Goal: Information Seeking & Learning: Check status

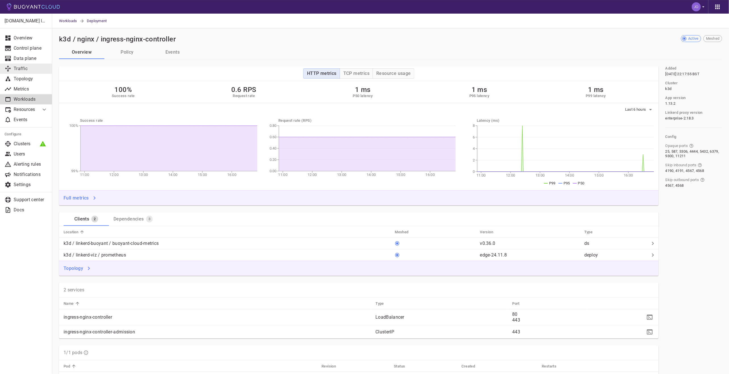
click at [28, 69] on p "Traffic" at bounding box center [31, 69] width 34 height 6
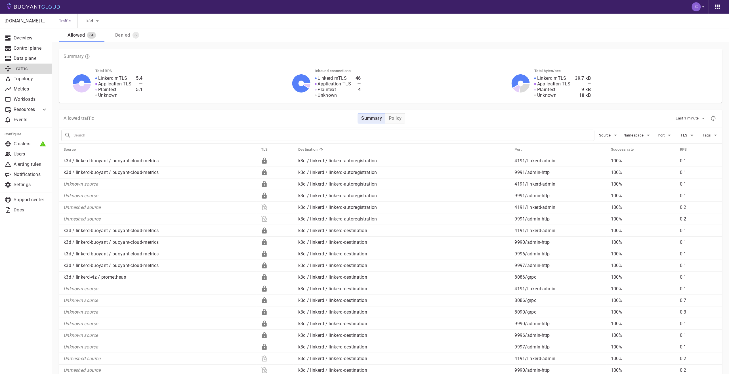
click at [120, 36] on div "Denied" at bounding box center [121, 34] width 17 height 8
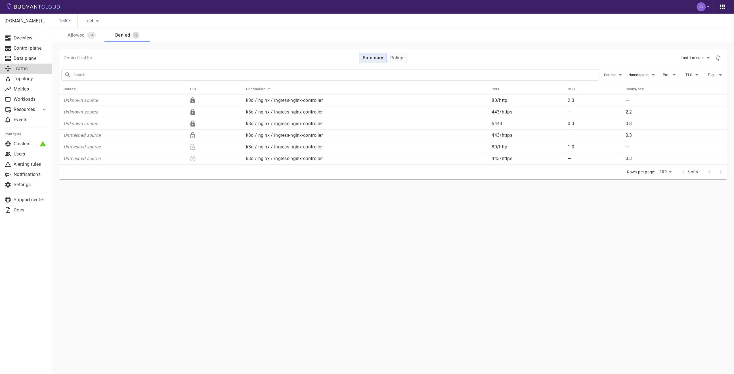
click at [87, 35] on span "64" at bounding box center [91, 35] width 9 height 5
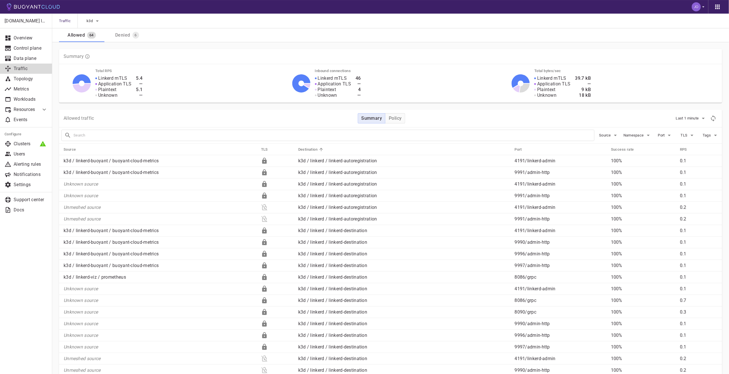
click at [80, 117] on p "Allowed traffic" at bounding box center [79, 118] width 31 height 6
click at [128, 36] on div "Denied" at bounding box center [121, 34] width 17 height 8
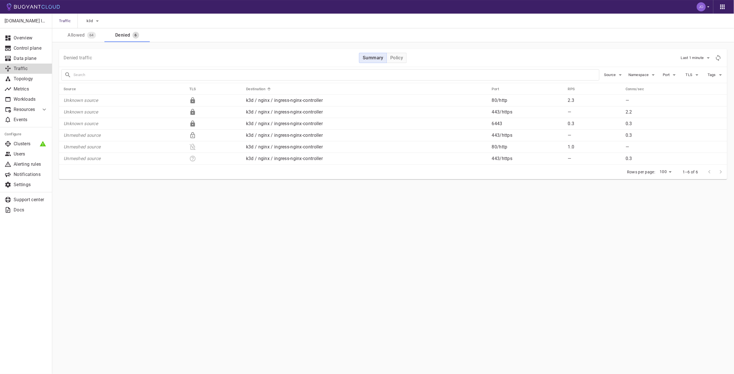
click at [84, 39] on button "Allowed 64" at bounding box center [81, 35] width 45 height 14
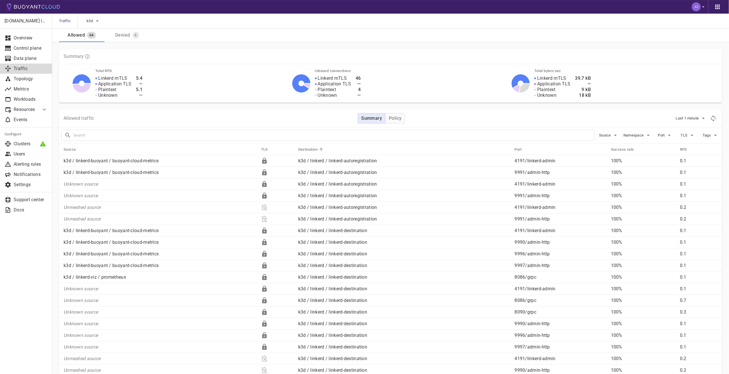
click at [35, 107] on p "Resources" at bounding box center [25, 110] width 23 height 6
click at [29, 88] on p "Metrics" at bounding box center [31, 89] width 34 height 6
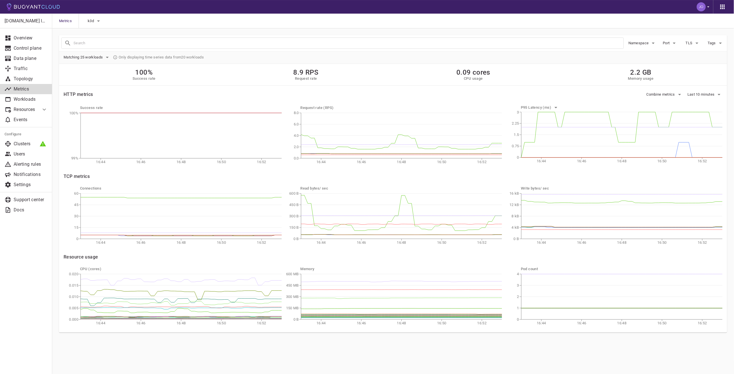
click at [645, 40] on button "Namespace" at bounding box center [642, 43] width 28 height 9
click at [644, 96] on span "nginx" at bounding box center [648, 95] width 12 height 6
click at [639, 96] on input "nginx" at bounding box center [635, 94] width 7 height 7
checkbox input "true"
type input "namespace:nginx"
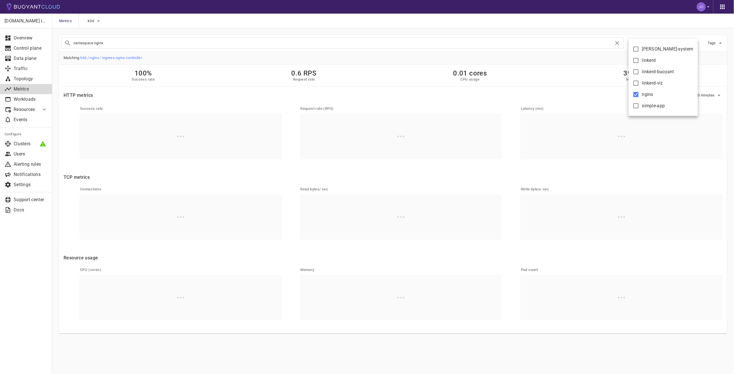
click at [432, 58] on div at bounding box center [367, 187] width 734 height 374
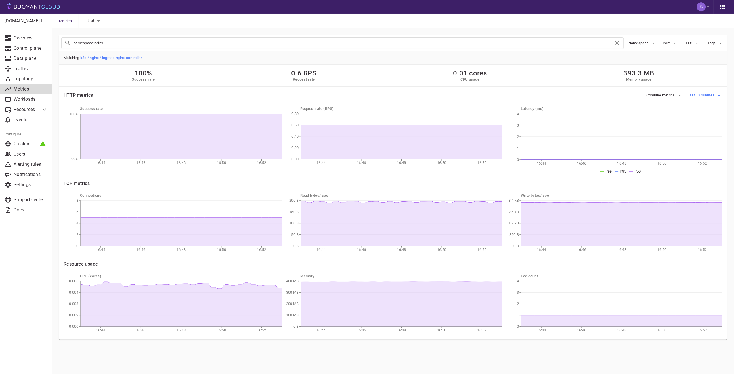
click at [708, 92] on button "Last 10 minutes" at bounding box center [705, 95] width 35 height 9
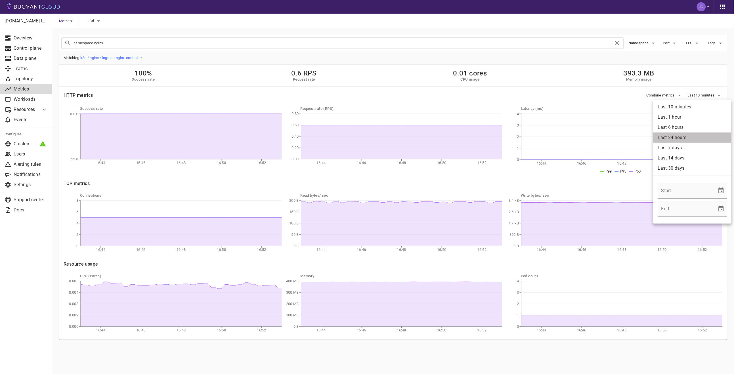
click at [698, 133] on li "Last 24 hours" at bounding box center [692, 138] width 78 height 10
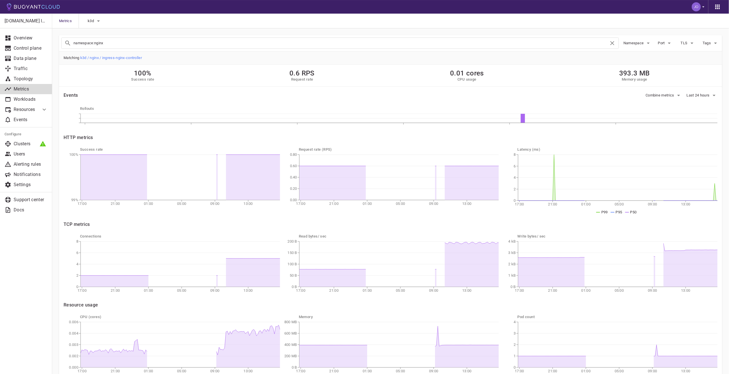
click at [139, 79] on h5 "Success rate" at bounding box center [142, 79] width 23 height 5
drag, startPoint x: 174, startPoint y: 75, endPoint x: 178, endPoint y: 75, distance: 4.0
click at [178, 75] on div "100% Success rate 0.6 RPS Request rate 0.01 cores CPU usage 393.3 MB Memory usa…" at bounding box center [390, 76] width 663 height 22
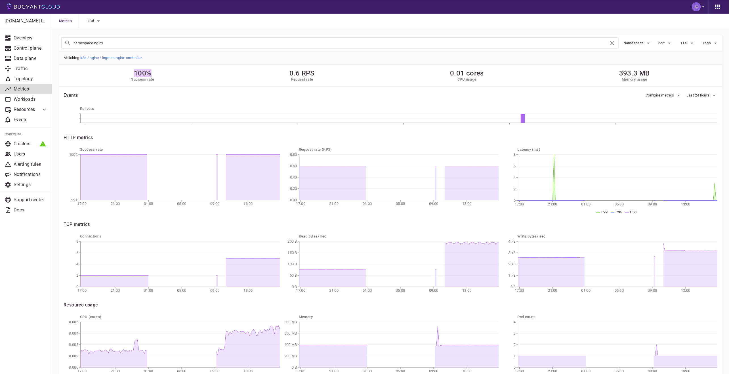
click at [178, 75] on div "100% Success rate 0.6 RPS Request rate 0.01 cores CPU usage 393.3 MB Memory usa…" at bounding box center [390, 76] width 663 height 22
click at [179, 76] on div "100% Success rate 0.6 RPS Request rate 0.01 cores CPU usage 393.3 MB Memory usa…" at bounding box center [390, 76] width 663 height 22
drag, startPoint x: 128, startPoint y: 77, endPoint x: 193, endPoint y: 83, distance: 64.7
click at [192, 83] on div "100% Success rate 0.6 RPS Request rate 0.01 cores CPU usage 393 MB Memory usage" at bounding box center [390, 76] width 663 height 22
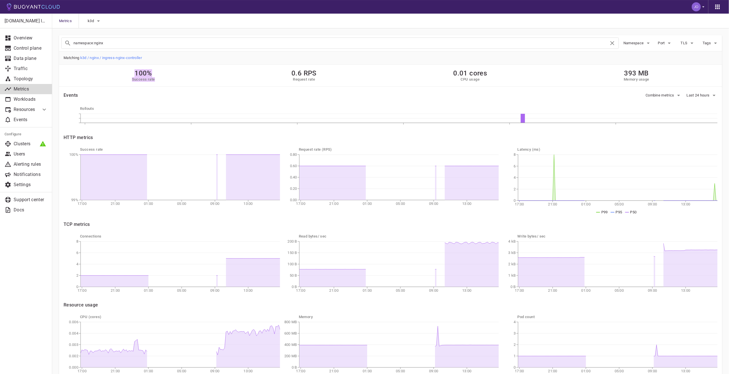
click at [193, 83] on div "100% Success rate 0.6 RPS Request rate 0.01 cores CPU usage 393 MB Memory usage" at bounding box center [390, 76] width 663 height 22
click at [664, 96] on span "Combine metrics" at bounding box center [661, 95] width 30 height 5
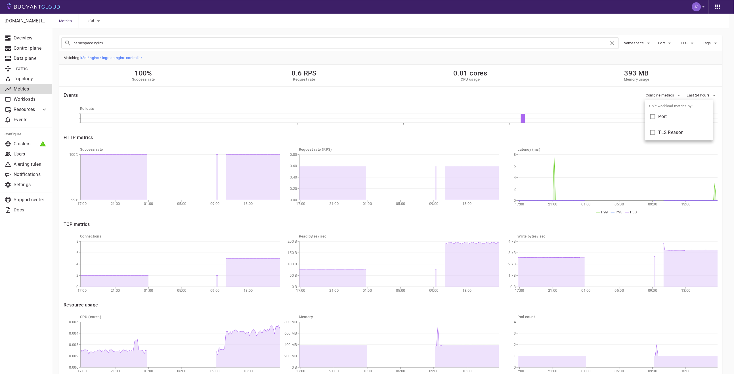
click at [665, 94] on div at bounding box center [367, 187] width 734 height 374
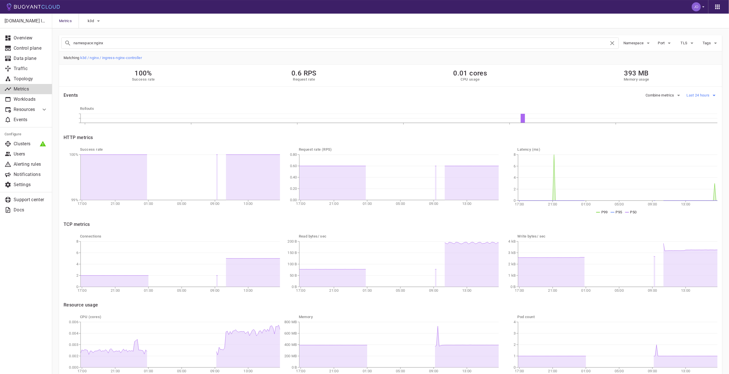
click at [705, 98] on button "Last 24 hours" at bounding box center [702, 95] width 31 height 9
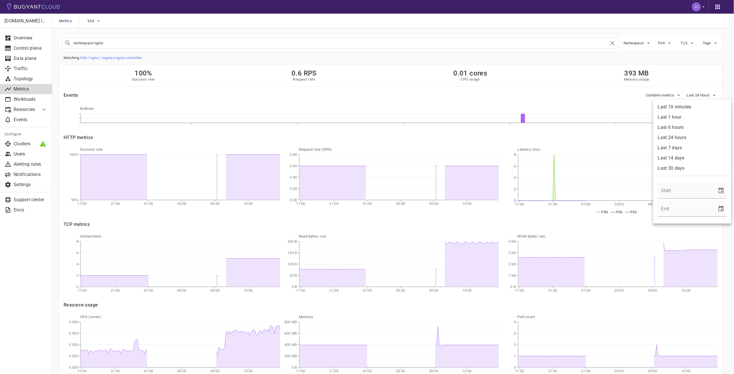
click at [688, 109] on li "Last 10 minutes" at bounding box center [692, 107] width 78 height 10
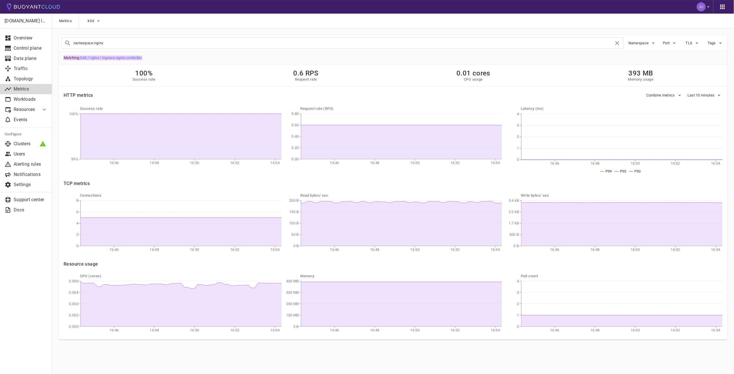
drag, startPoint x: 64, startPoint y: 58, endPoint x: 180, endPoint y: 54, distance: 115.8
click at [180, 54] on span "Matching k3d / nginx / ingress-nginx-controller" at bounding box center [393, 57] width 668 height 13
click at [31, 70] on p "Traffic" at bounding box center [31, 69] width 34 height 6
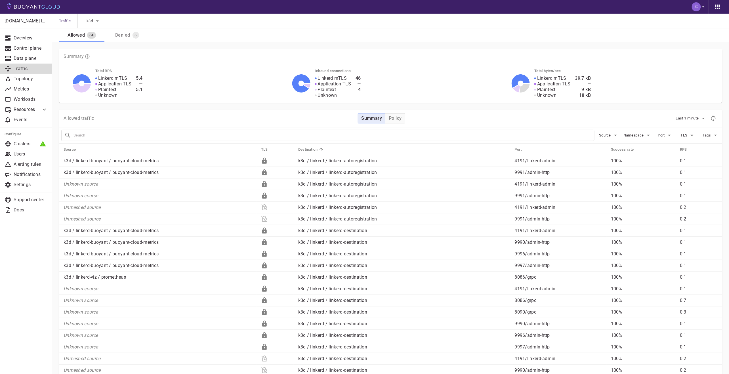
click at [123, 37] on div "Denied" at bounding box center [121, 34] width 17 height 8
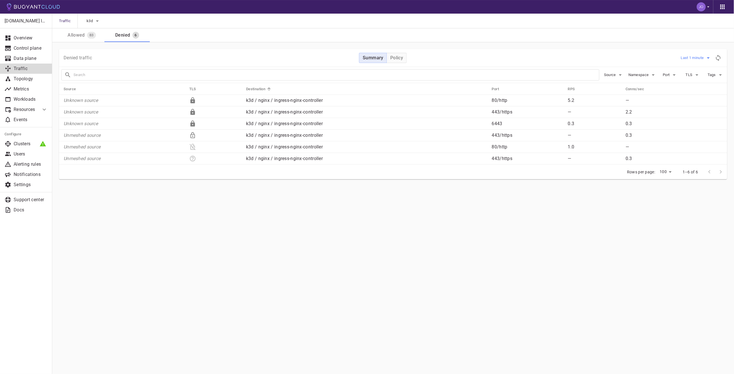
click at [702, 58] on span "Last 1 minute" at bounding box center [693, 58] width 24 height 5
click at [703, 79] on li "Last 10 minutes" at bounding box center [701, 80] width 43 height 10
click at [290, 234] on main "Traffic k3d Allowed 83 Denied 6 jdfc.io labs Overview Control plane Data plane …" at bounding box center [393, 187] width 682 height 374
click at [284, 241] on main "Traffic k3d Allowed 83 Denied 6 jdfc.io labs Overview Control plane Data plane …" at bounding box center [393, 187] width 682 height 374
click at [664, 171] on body "Traffic k3d Allowed 83 Denied 6 jdfc.io labs Overview Control plane Data plane …" at bounding box center [367, 187] width 734 height 374
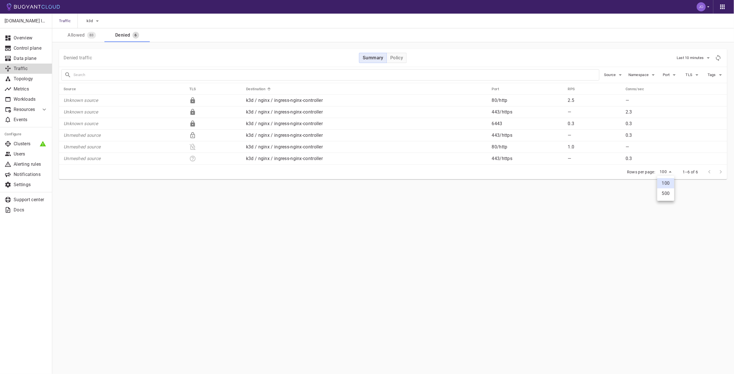
click at [664, 171] on div at bounding box center [367, 187] width 734 height 374
click at [82, 32] on div "Allowed" at bounding box center [75, 34] width 20 height 8
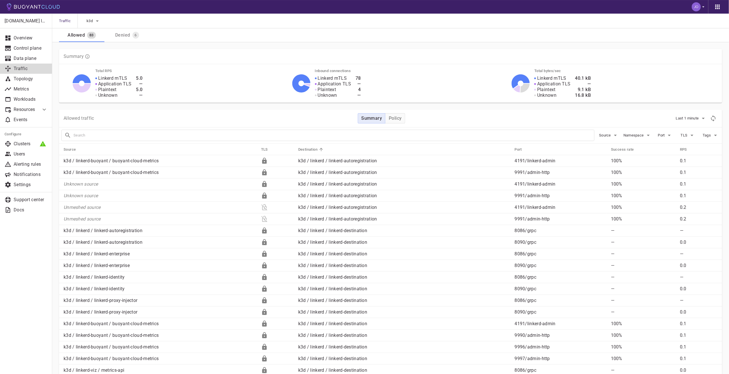
click at [129, 36] on div "Denied" at bounding box center [121, 34] width 17 height 8
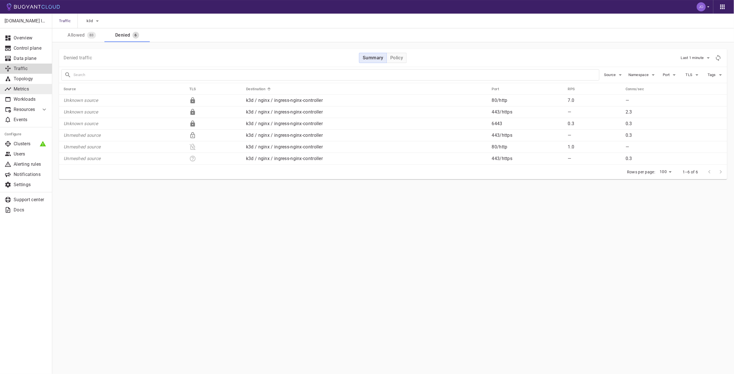
click at [24, 86] on p "Metrics" at bounding box center [31, 89] width 34 height 6
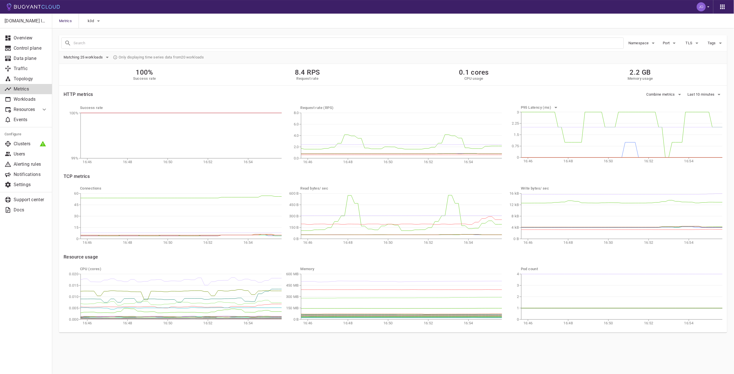
click at [637, 37] on div "Namespace" at bounding box center [640, 40] width 33 height 13
click at [642, 42] on span "Namespace" at bounding box center [639, 43] width 22 height 5
click at [659, 96] on p "nginx" at bounding box center [665, 94] width 65 height 11
click at [648, 94] on span "nginx" at bounding box center [648, 95] width 12 height 6
click at [639, 94] on input "nginx" at bounding box center [635, 94] width 7 height 7
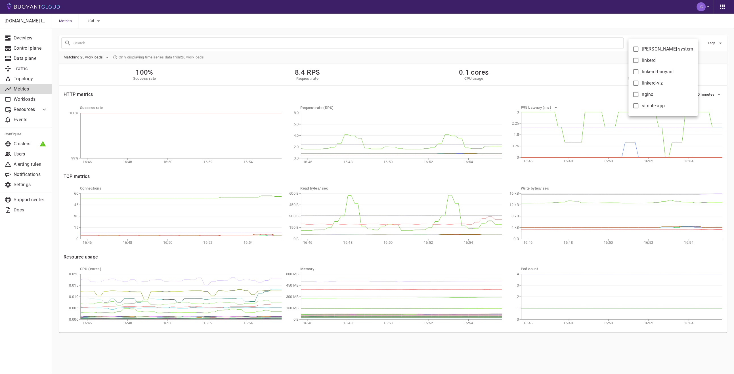
checkbox input "true"
type input "namespace:nginx"
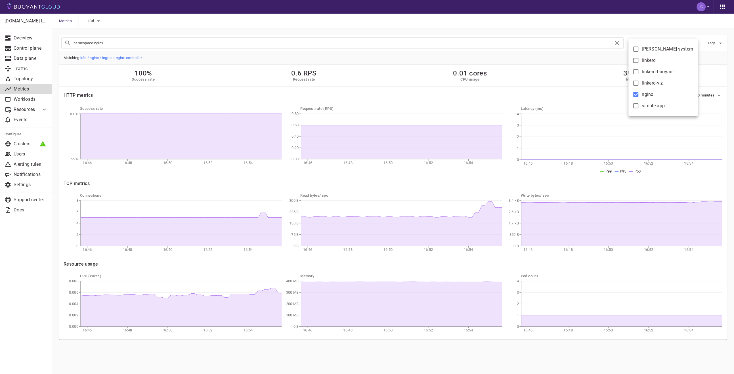
click at [267, 58] on div at bounding box center [367, 187] width 734 height 374
drag, startPoint x: 151, startPoint y: 77, endPoint x: 123, endPoint y: 71, distance: 28.4
click at [123, 71] on div "100% Success rate 0.6 RPS Request rate 0.01 cores CPU usage 393.1 MB Memory usa…" at bounding box center [393, 76] width 668 height 22
drag, startPoint x: 157, startPoint y: 76, endPoint x: 160, endPoint y: 77, distance: 3.2
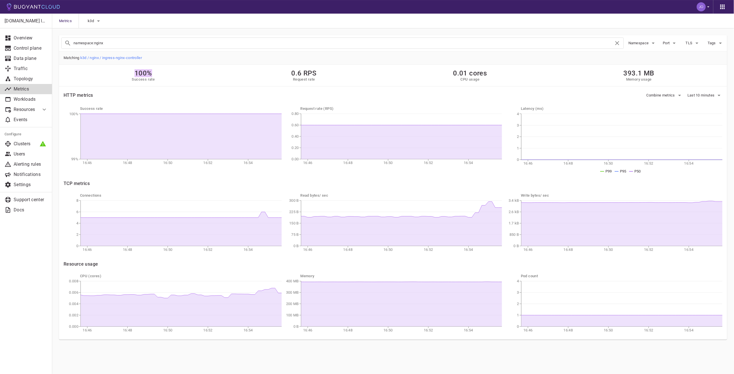
click at [160, 77] on div "100% Success rate 0.6 RPS Request rate 0.01 cores CPU usage 393.1 MB Memory usa…" at bounding box center [393, 76] width 668 height 22
click at [161, 77] on div "100% Success rate 0.6 RPS Request rate 0.01 cores CPU usage 393.1 MB Memory usa…" at bounding box center [393, 76] width 668 height 22
drag, startPoint x: 165, startPoint y: 81, endPoint x: 128, endPoint y: 73, distance: 38.0
click at [129, 73] on div "100% Success rate 0.6 RPS Request rate 0.01 cores CPU usage 393.1 MB Memory usa…" at bounding box center [393, 76] width 668 height 22
click at [128, 73] on div "100% Success rate 0.6 RPS Request rate 0.01 cores CPU usage 393.1 MB Memory usa…" at bounding box center [393, 76] width 668 height 22
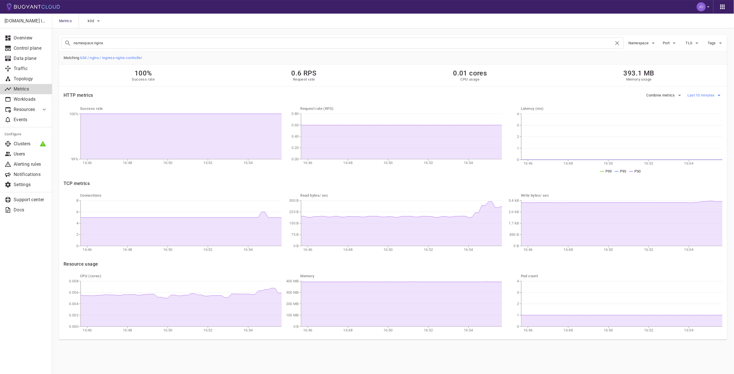
click at [704, 93] on span "Last 10 minutes" at bounding box center [702, 95] width 28 height 5
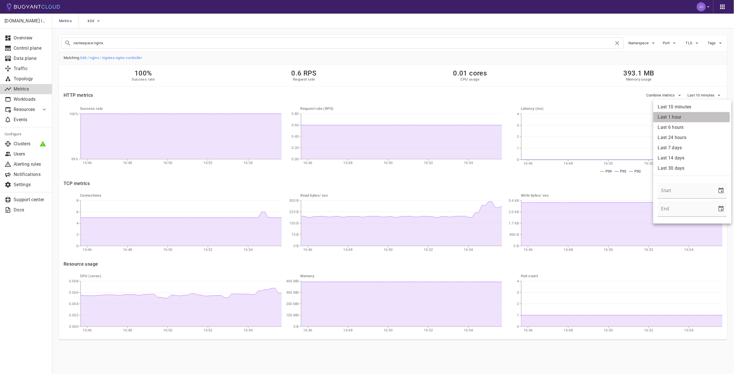
click at [684, 117] on li "Last 1 hour" at bounding box center [692, 117] width 78 height 10
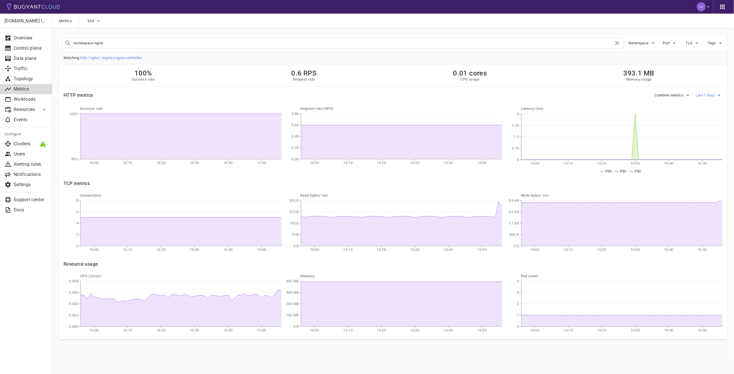
click at [712, 94] on span "Last 1 hour" at bounding box center [706, 95] width 20 height 5
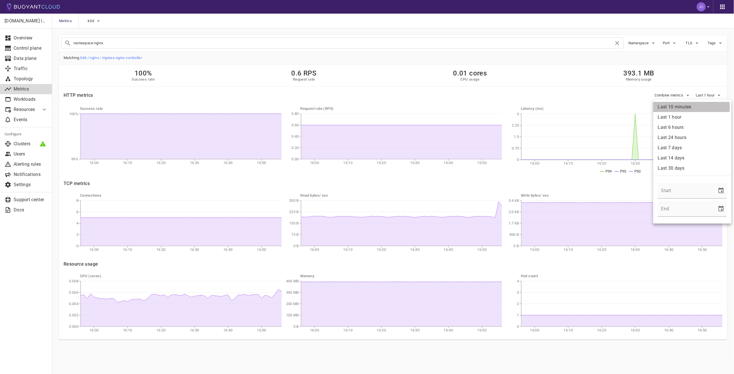
click at [688, 107] on li "Last 10 minutes" at bounding box center [692, 107] width 78 height 10
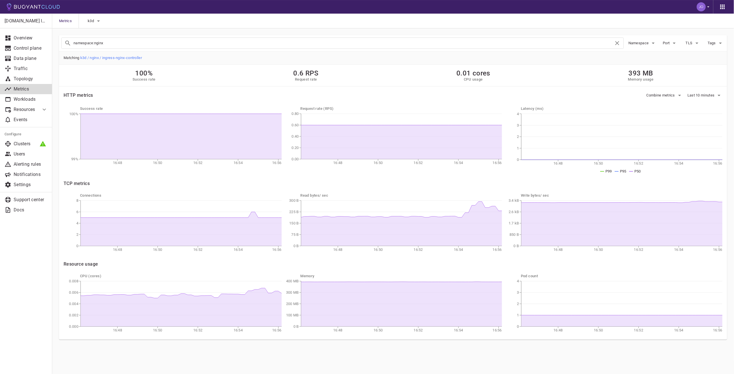
click at [609, 73] on div "100% Success rate 0.6 RPS Request rate 0.01 cores CPU usage 393 MB Memory usage" at bounding box center [393, 76] width 668 height 22
click at [27, 70] on p "Traffic" at bounding box center [31, 69] width 34 height 6
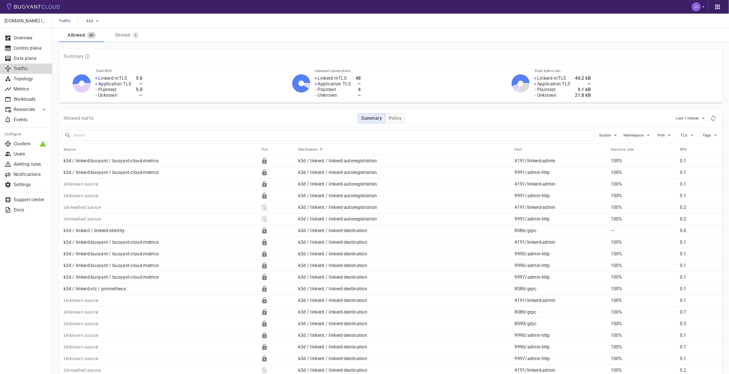
click at [126, 38] on div "Denied" at bounding box center [121, 34] width 17 height 8
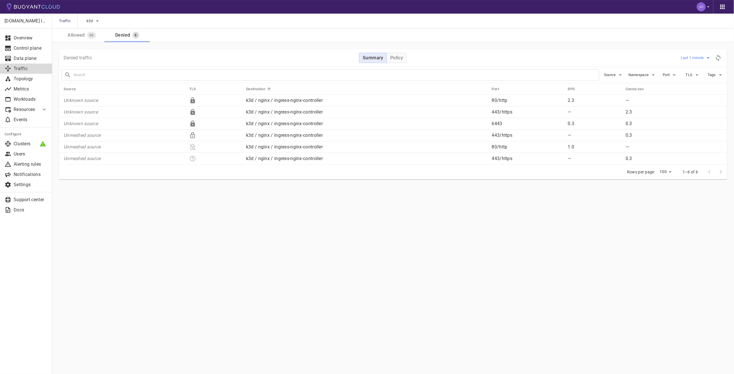
click at [697, 57] on span "Last 1 minute" at bounding box center [693, 58] width 24 height 5
click at [697, 57] on div at bounding box center [367, 187] width 734 height 374
click at [697, 57] on span "Last 1 minute" at bounding box center [693, 58] width 24 height 5
click at [393, 53] on div at bounding box center [367, 187] width 734 height 374
click at [393, 55] on div "Last 1 minute Last 10 minutes Last 1 hour Last 6 hours" at bounding box center [367, 187] width 734 height 374
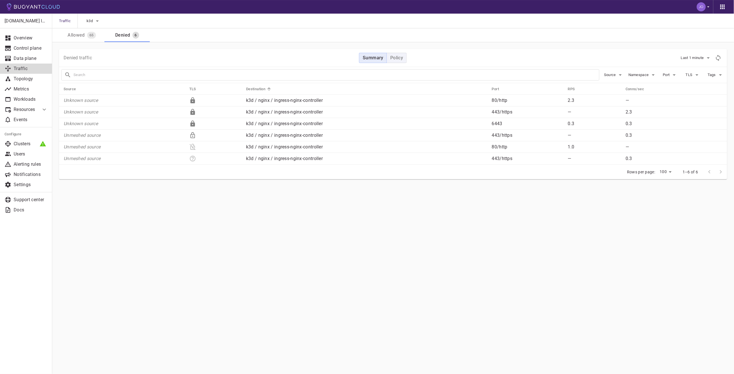
click at [404, 58] on button "Policy" at bounding box center [396, 58] width 20 height 10
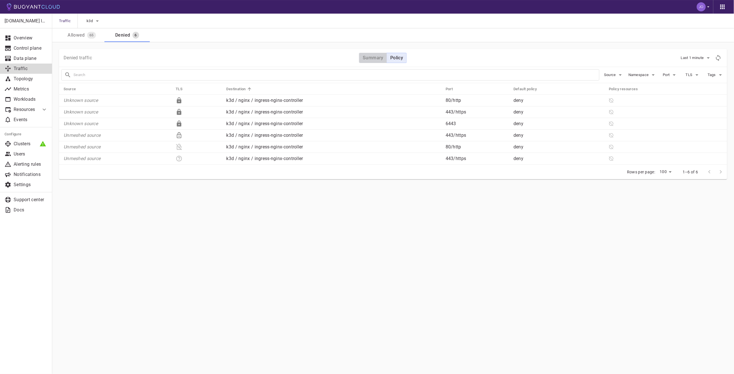
click at [375, 58] on h4 "Summary" at bounding box center [373, 58] width 21 height 6
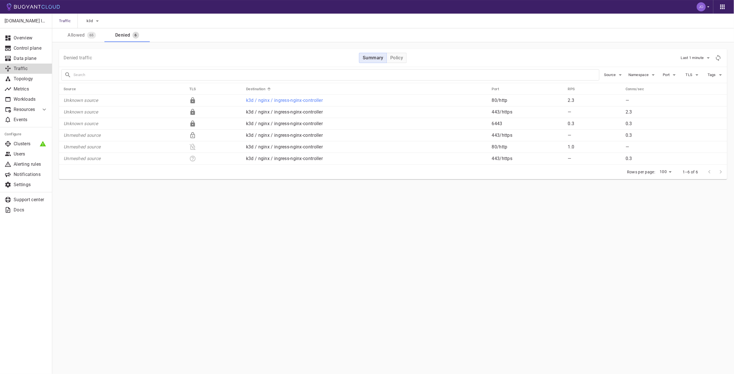
click at [77, 98] on p "Unknown source" at bounding box center [124, 101] width 121 height 6
click at [324, 274] on main "Traffic k3d Allowed 65 Denied 6 jdfc.io labs Overview Control plane Data plane …" at bounding box center [393, 187] width 682 height 374
click at [72, 36] on div "Allowed" at bounding box center [75, 34] width 20 height 8
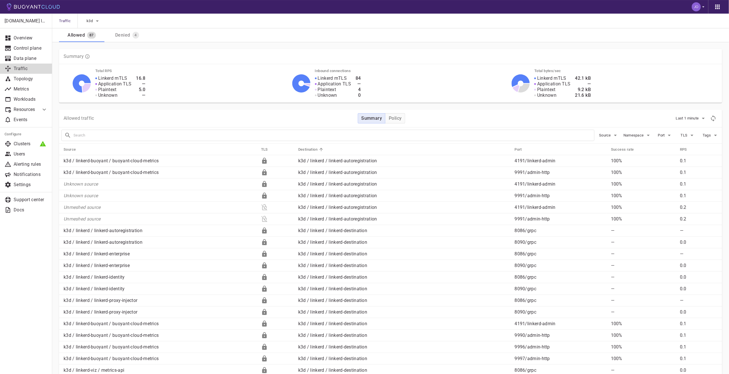
click at [125, 33] on div "Denied" at bounding box center [121, 34] width 17 height 8
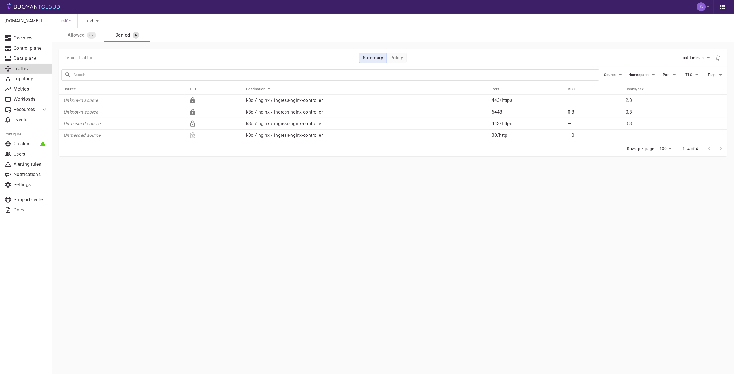
click at [384, 195] on main "Traffic k3d Allowed 87 Denied 4 [DOMAIN_NAME] labs Overview Control plane Data …" at bounding box center [393, 187] width 682 height 374
click at [71, 112] on p "Unknown source" at bounding box center [124, 112] width 121 height 6
click at [191, 123] on icon "Application TLS" at bounding box center [192, 124] width 5 height 6
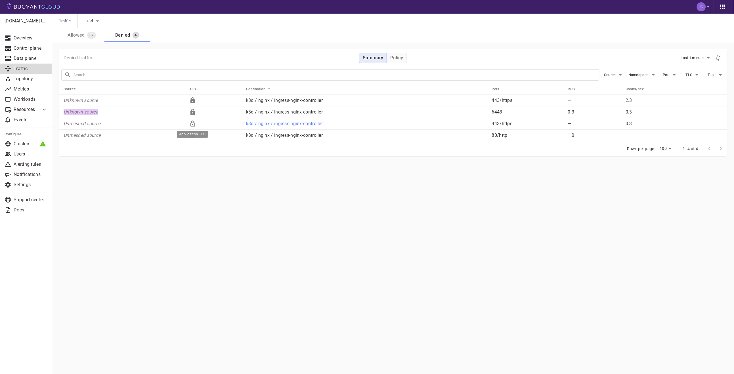
click at [191, 123] on icon "Application TLS" at bounding box center [192, 124] width 5 height 6
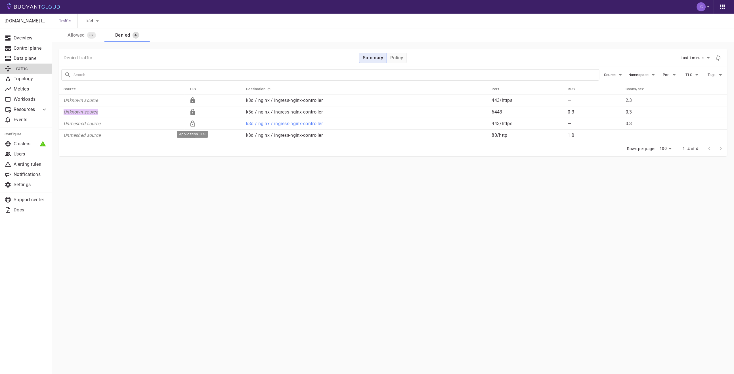
click at [191, 123] on icon "Application TLS" at bounding box center [192, 124] width 5 height 6
click at [248, 195] on main "Traffic k3d Allowed 87 Denied 4 [DOMAIN_NAME] labs Overview Control plane Data …" at bounding box center [393, 187] width 682 height 374
click at [193, 100] on icon at bounding box center [192, 100] width 5 height 6
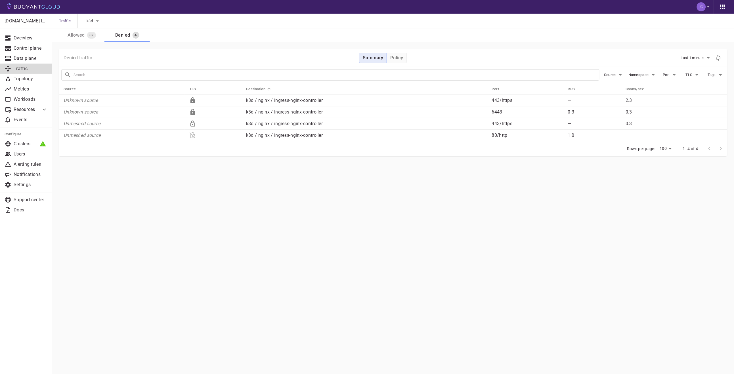
click at [81, 34] on div "Allowed" at bounding box center [75, 34] width 20 height 8
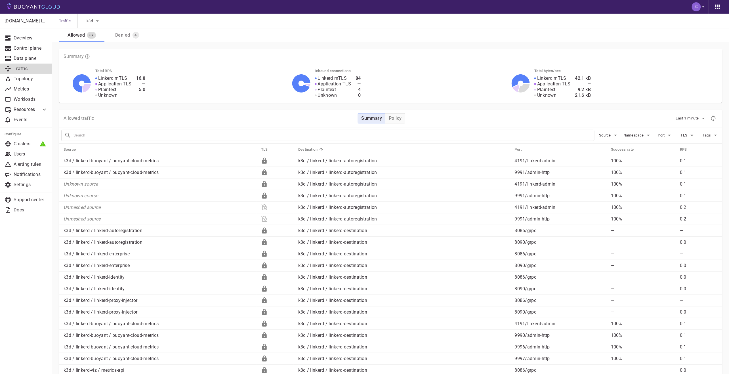
click at [117, 35] on div "Denied" at bounding box center [121, 34] width 17 height 8
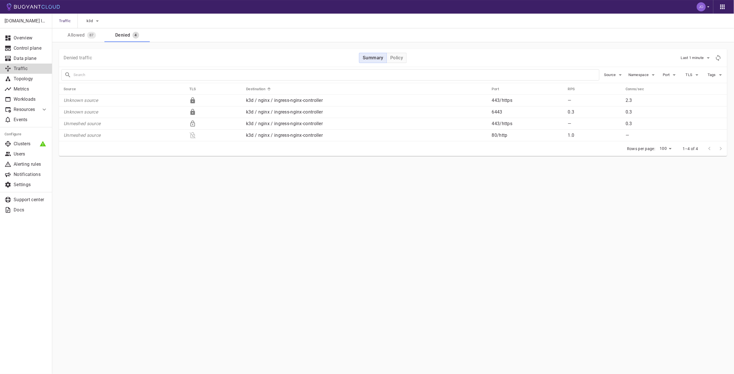
click at [82, 33] on div "Allowed" at bounding box center [75, 34] width 20 height 8
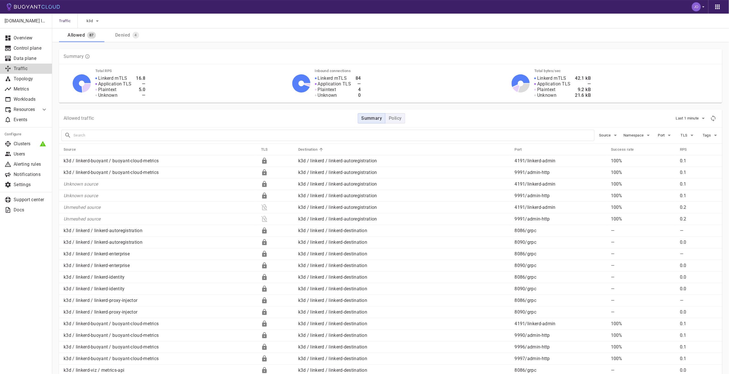
click at [400, 121] on h4 "Policy" at bounding box center [395, 118] width 13 height 6
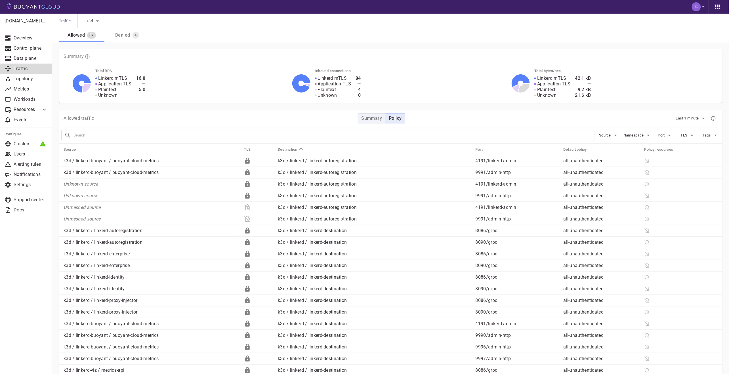
click at [370, 115] on h4 "Summary" at bounding box center [371, 118] width 21 height 6
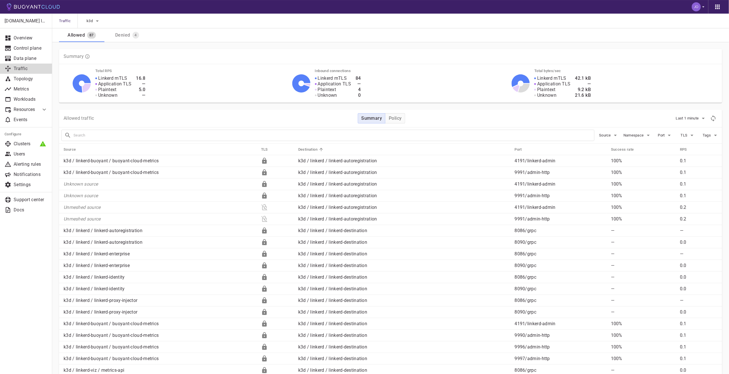
click at [84, 35] on div "Allowed" at bounding box center [75, 34] width 20 height 8
click at [123, 35] on div "Denied" at bounding box center [121, 34] width 17 height 8
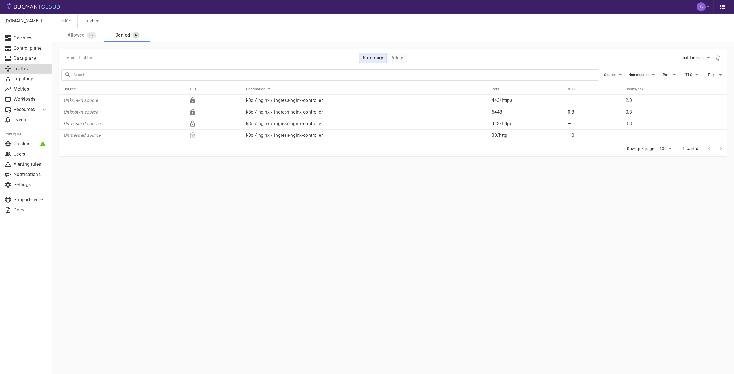
click at [75, 37] on div "Allowed" at bounding box center [75, 34] width 20 height 8
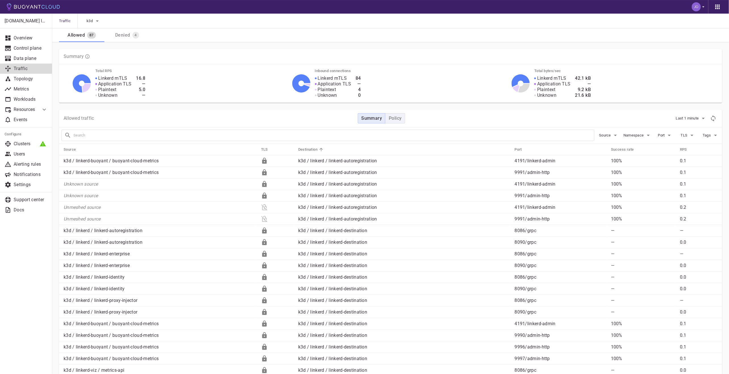
click at [393, 120] on h4 "Policy" at bounding box center [395, 118] width 13 height 6
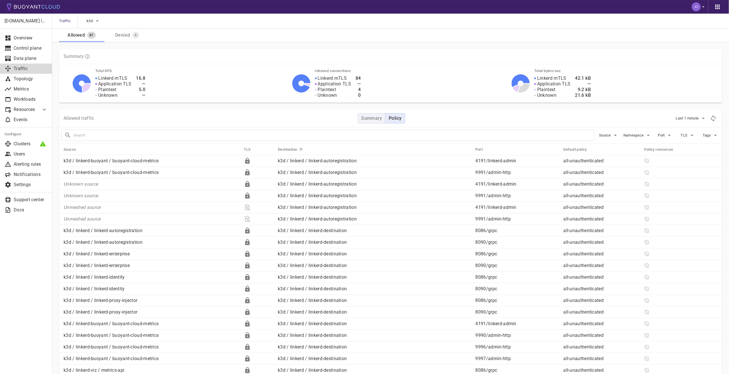
click at [371, 116] on h4 "Summary" at bounding box center [371, 118] width 21 height 6
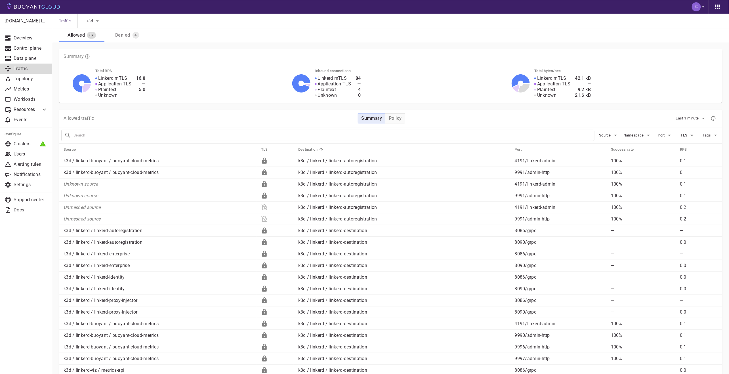
click at [132, 26] on div "Traffic k3d" at bounding box center [390, 21] width 677 height 15
drag, startPoint x: 129, startPoint y: 31, endPoint x: 84, endPoint y: 38, distance: 46.0
click at [129, 31] on div "Denied" at bounding box center [121, 34] width 17 height 8
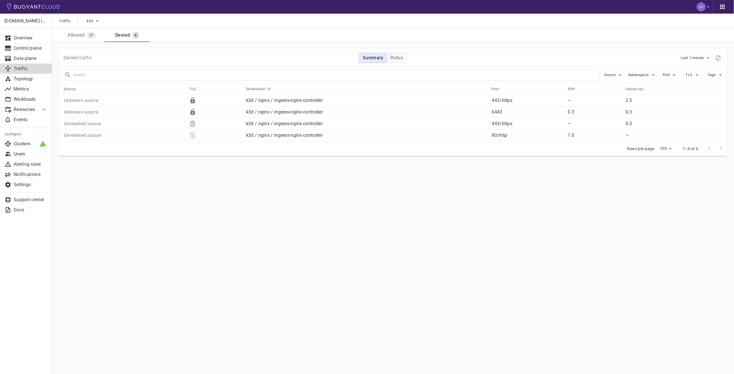
click at [84, 38] on div "Allowed 87" at bounding box center [80, 34] width 39 height 9
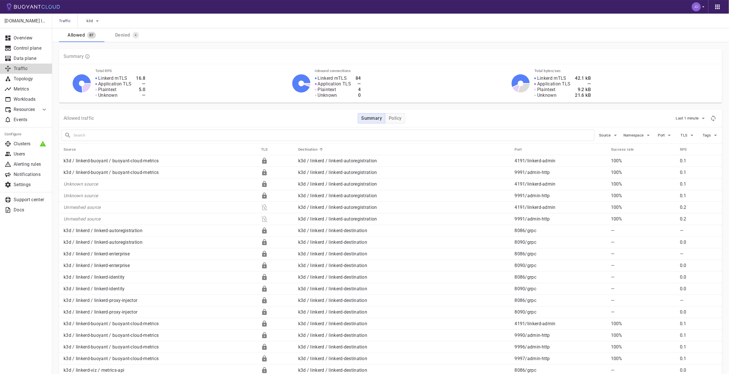
click at [124, 33] on div "Denied" at bounding box center [121, 34] width 17 height 8
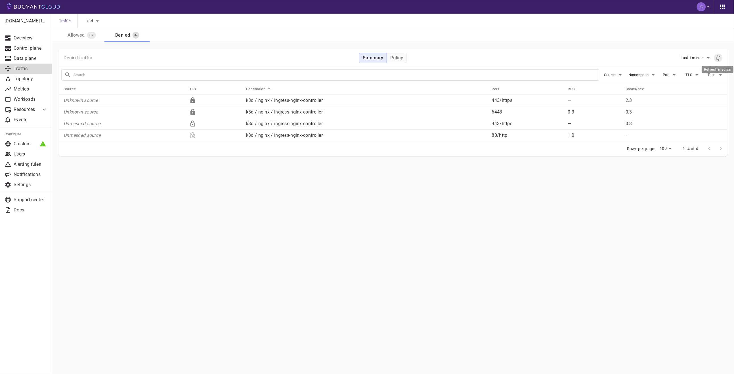
click at [718, 58] on icon "Refresh metrics" at bounding box center [718, 57] width 7 height 7
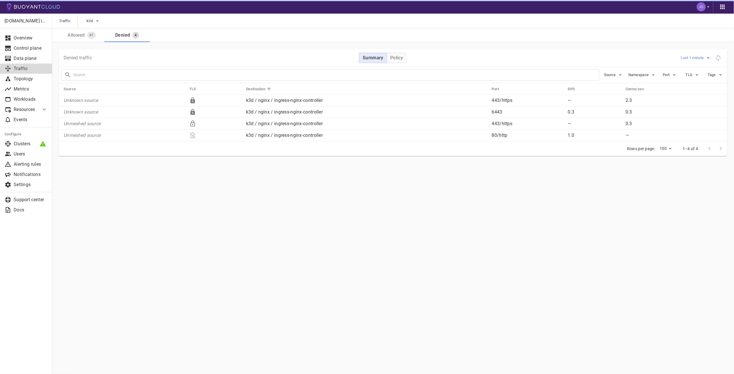
click at [690, 56] on span "Last 1 minute" at bounding box center [693, 58] width 24 height 5
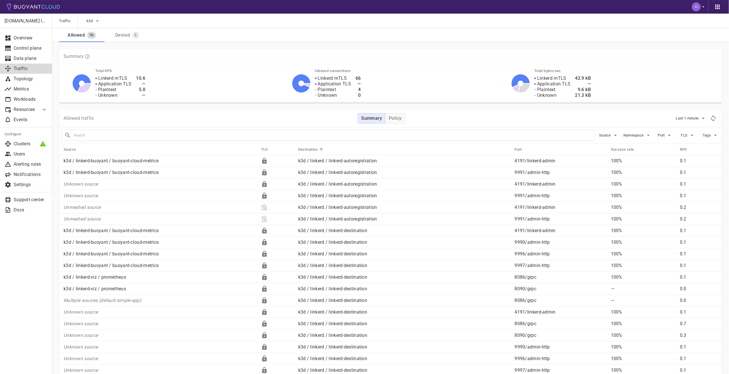
click at [122, 32] on div "Denied" at bounding box center [121, 34] width 17 height 8
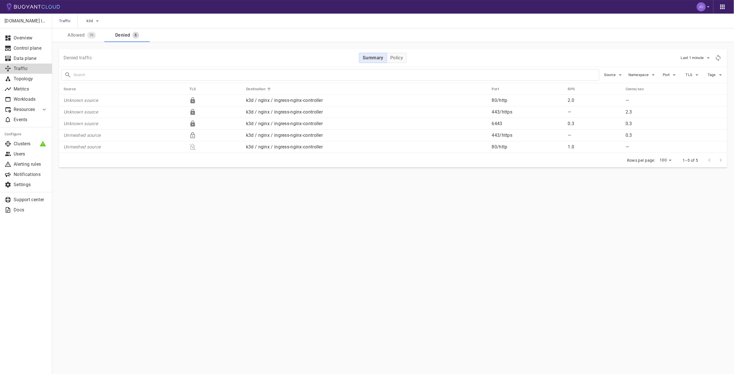
click at [365, 258] on main "Traffic k3d Allowed 70 Denied 5 [DOMAIN_NAME] labs Overview Control plane Data …" at bounding box center [393, 187] width 682 height 374
drag, startPoint x: 98, startPoint y: 235, endPoint x: 99, endPoint y: 231, distance: 4.6
click at [98, 235] on main "Traffic k3d Allowed 70 Denied 5 [DOMAIN_NAME] labs Overview Control plane Data …" at bounding box center [393, 187] width 682 height 374
click at [86, 101] on p "Unknown source" at bounding box center [124, 101] width 121 height 6
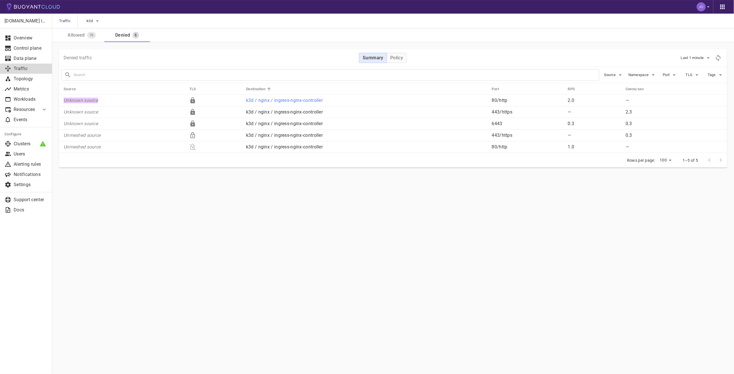
click at [86, 101] on p "Unknown source" at bounding box center [124, 101] width 121 height 6
click at [78, 32] on div "Allowed" at bounding box center [75, 34] width 20 height 8
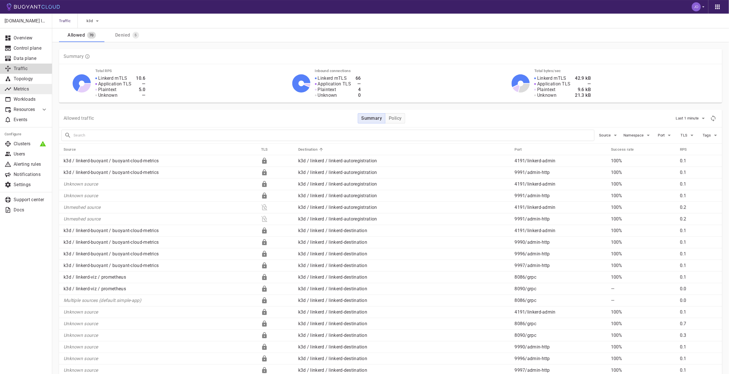
click at [26, 89] on p "Metrics" at bounding box center [31, 89] width 34 height 6
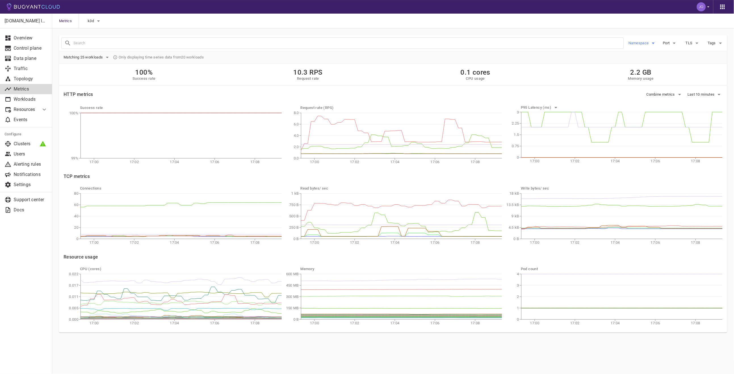
click at [647, 45] on span "Namespace" at bounding box center [639, 43] width 22 height 5
click at [646, 92] on span "nginx" at bounding box center [648, 95] width 12 height 6
click at [639, 92] on input "nginx" at bounding box center [635, 94] width 7 height 7
checkbox input "true"
type input "namespace:nginx"
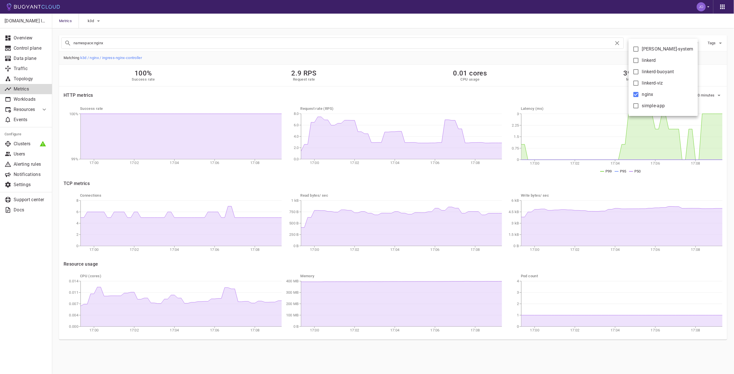
click at [407, 58] on div at bounding box center [367, 187] width 734 height 374
drag, startPoint x: 127, startPoint y: 66, endPoint x: 169, endPoint y: 79, distance: 43.3
click at [169, 79] on div "100% Success rate 2.9 RPS Request rate 0.01 cores CPU usage 398.1 MB Memory usa…" at bounding box center [393, 76] width 668 height 22
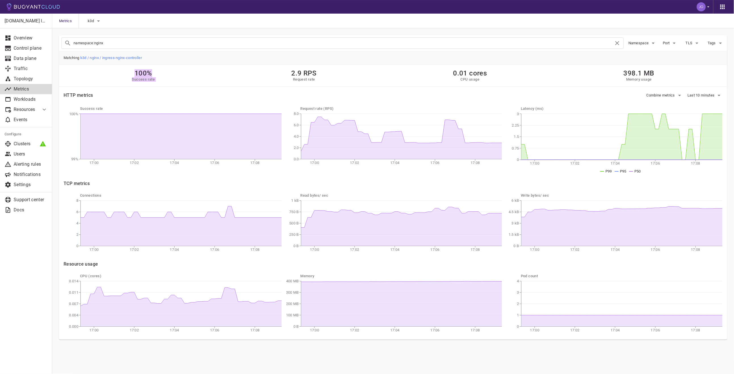
drag, startPoint x: 169, startPoint y: 79, endPoint x: 112, endPoint y: 71, distance: 57.5
click at [112, 71] on div "100% Success rate 2.9 RPS Request rate 0.01 cores CPU usage 398.1 MB Memory usa…" at bounding box center [393, 76] width 668 height 22
drag, startPoint x: 112, startPoint y: 71, endPoint x: 182, endPoint y: 81, distance: 71.1
click at [181, 81] on div "100% Success rate 2.9 RPS Request rate 0.01 cores CPU usage 398.1 MB Memory usa…" at bounding box center [393, 76] width 668 height 22
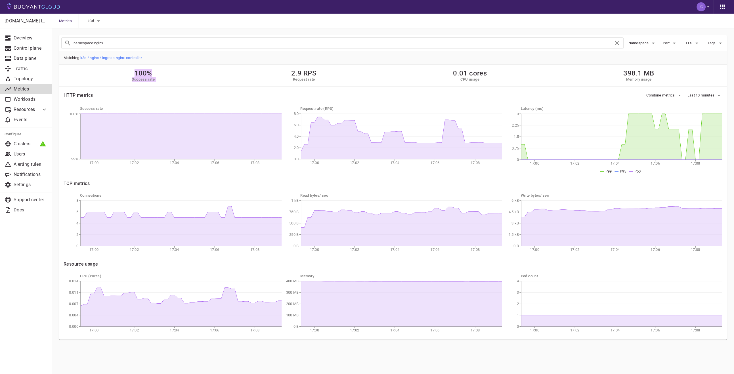
click at [182, 81] on div "100% Success rate 2.9 RPS Request rate 0.01 cores CPU usage 398.1 MB Memory usa…" at bounding box center [393, 76] width 668 height 22
drag, startPoint x: 182, startPoint y: 81, endPoint x: 115, endPoint y: 70, distance: 68.5
click at [115, 70] on div "100% Success rate 2.9 RPS Request rate 0.01 cores CPU usage 398.1 MB Memory usa…" at bounding box center [393, 76] width 668 height 22
drag, startPoint x: 115, startPoint y: 70, endPoint x: 121, endPoint y: 71, distance: 6.9
click at [115, 70] on div "100% Success rate 2.9 RPS Request rate 0.01 cores CPU usage 398.1 MB Memory usa…" at bounding box center [393, 76] width 668 height 22
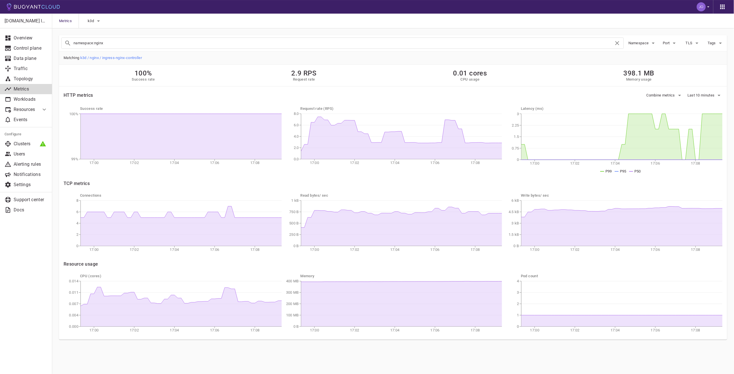
drag, startPoint x: 121, startPoint y: 71, endPoint x: 186, endPoint y: 80, distance: 65.1
click at [182, 79] on div "100% Success rate 2.9 RPS Request rate 0.01 cores CPU usage 398.1 MB Memory usa…" at bounding box center [393, 76] width 668 height 22
click at [186, 80] on div "100% Success rate 2.9 RPS Request rate 0.01 cores CPU usage 398.1 MB Memory usa…" at bounding box center [393, 76] width 668 height 22
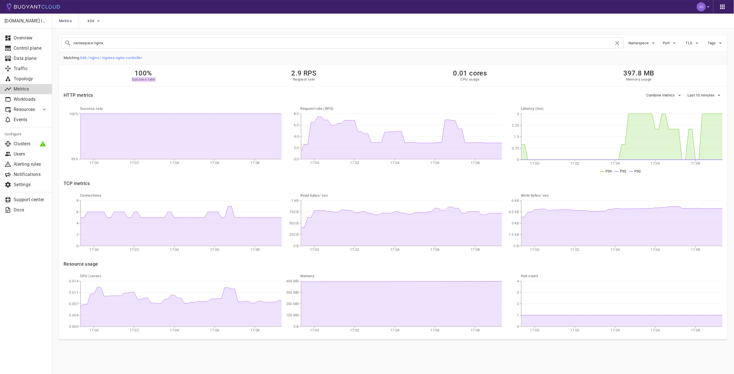
click at [186, 80] on div "100% Success rate 2.9 RPS Request rate 0.01 cores CPU usage 397.8 MB Memory usa…" at bounding box center [393, 76] width 668 height 22
click at [192, 74] on div "100% Success rate 2.9 RPS Request rate 0.01 cores CPU usage 397.8 MB Memory usa…" at bounding box center [393, 76] width 668 height 22
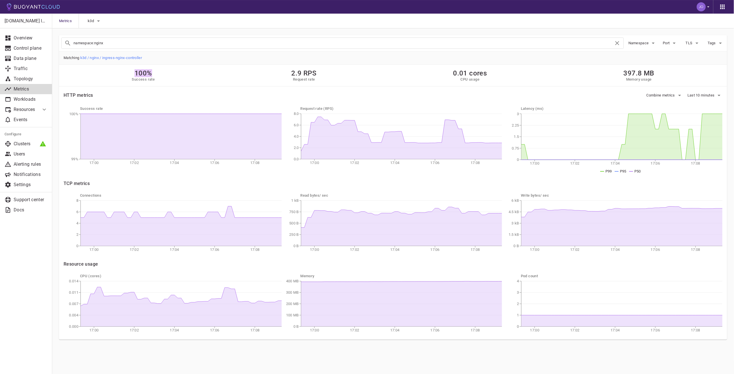
click at [200, 76] on div "100% Success rate 2.9 RPS Request rate 0.01 cores CPU usage 397.8 MB Memory usa…" at bounding box center [393, 76] width 668 height 22
click at [18, 66] on p "Traffic" at bounding box center [31, 69] width 34 height 6
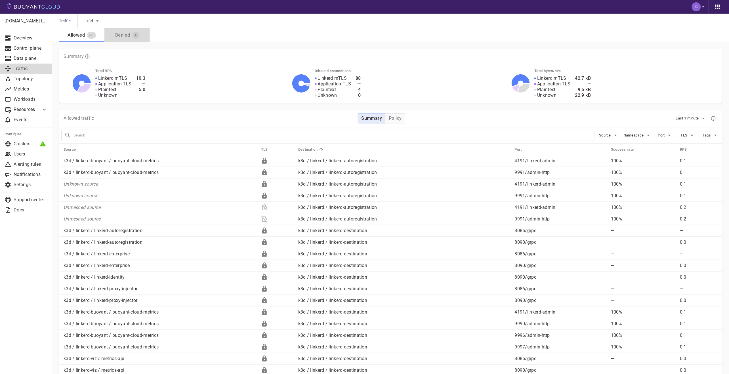
click at [118, 40] on button "Denied 4" at bounding box center [126, 35] width 45 height 14
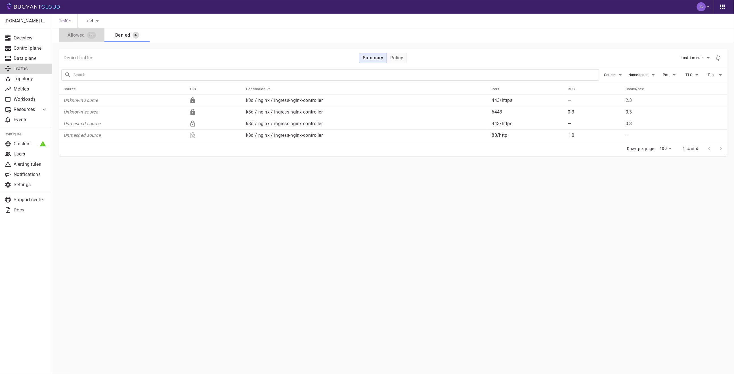
click at [78, 36] on div "Allowed" at bounding box center [75, 34] width 20 height 8
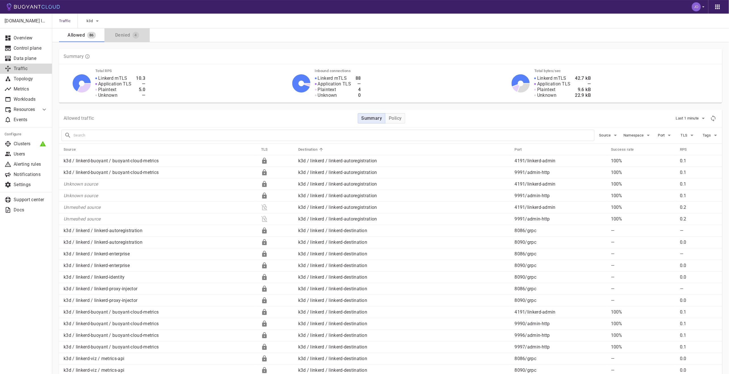
click at [132, 34] on div "4" at bounding box center [134, 34] width 9 height 9
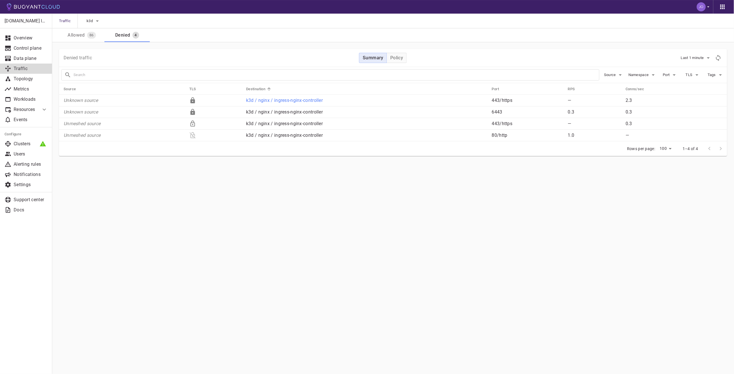
click at [192, 101] on icon at bounding box center [192, 100] width 5 height 6
click at [68, 97] on td "Unknown source" at bounding box center [122, 101] width 126 height 12
drag, startPoint x: 68, startPoint y: 97, endPoint x: 113, endPoint y: 102, distance: 45.1
click at [113, 102] on td "Unknown source" at bounding box center [122, 101] width 126 height 12
click at [113, 102] on p "Unknown source" at bounding box center [124, 101] width 121 height 6
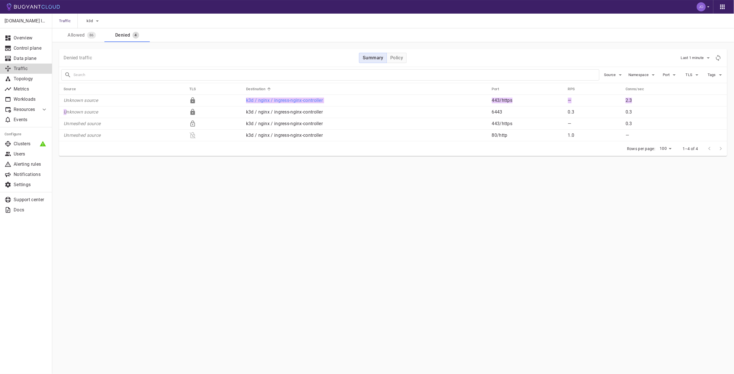
drag, startPoint x: 82, startPoint y: 107, endPoint x: 66, endPoint y: 106, distance: 16.2
click at [66, 106] on tbody "Unknown source k3d / nginx / ingress-nginx-controller 443 / https — 2.3 Unknown…" at bounding box center [393, 118] width 668 height 47
click at [69, 99] on p "Unknown source" at bounding box center [124, 101] width 121 height 6
drag, startPoint x: 69, startPoint y: 99, endPoint x: 114, endPoint y: 102, distance: 45.5
click at [114, 102] on p "Unknown source" at bounding box center [124, 101] width 121 height 6
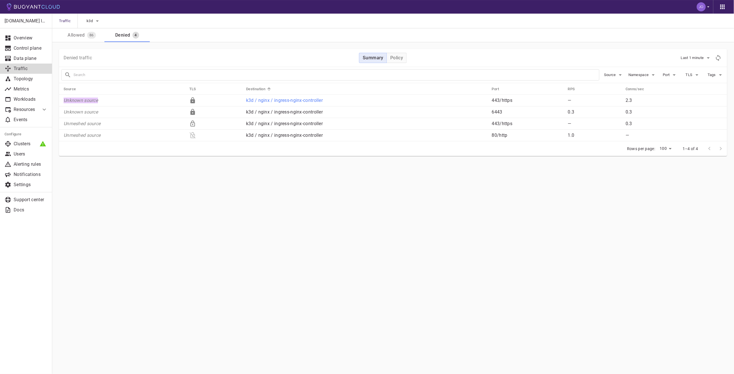
click at [114, 102] on p "Unknown source" at bounding box center [124, 101] width 121 height 6
click at [194, 124] on icon "Application TLS" at bounding box center [192, 123] width 7 height 7
click at [194, 98] on icon at bounding box center [192, 100] width 7 height 7
click at [187, 190] on main "Traffic k3d Allowed 86 Denied 4 [DOMAIN_NAME] labs Overview Control plane Data …" at bounding box center [393, 187] width 682 height 374
click at [73, 96] on td "Unknown source" at bounding box center [122, 101] width 126 height 12
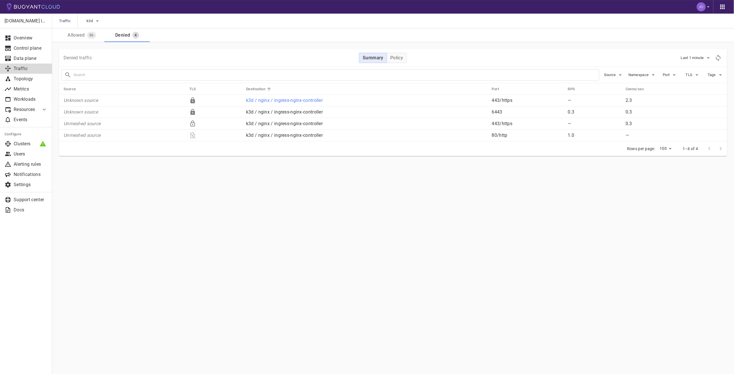
click at [72, 104] on td "Unknown source" at bounding box center [122, 101] width 126 height 12
drag, startPoint x: 445, startPoint y: 205, endPoint x: 583, endPoint y: 60, distance: 200.1
click at [446, 203] on main "Traffic k3d Allowed 86 Denied 4 [DOMAIN_NAME] labs Overview Control plane Data …" at bounding box center [393, 187] width 682 height 374
click at [699, 61] on button "Last 1 minute" at bounding box center [696, 58] width 31 height 9
click at [695, 75] on li "Last 10 minutes" at bounding box center [701, 80] width 43 height 10
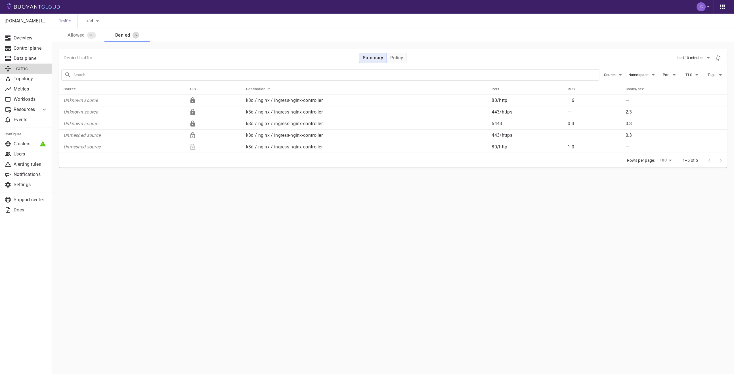
click at [273, 201] on main "Traffic k3d Allowed 90 Denied 5 [DOMAIN_NAME] labs Overview Control plane Data …" at bounding box center [393, 187] width 682 height 374
click at [382, 221] on main "Traffic k3d Allowed 90 Denied 5 [DOMAIN_NAME] labs Overview Control plane Data …" at bounding box center [393, 187] width 682 height 374
